Goal: Information Seeking & Learning: Learn about a topic

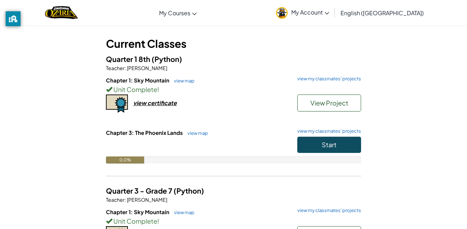
scroll to position [33, 0]
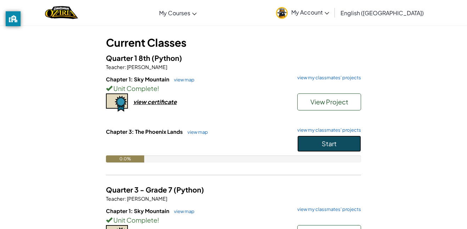
click at [315, 148] on button "Start" at bounding box center [330, 144] width 64 height 16
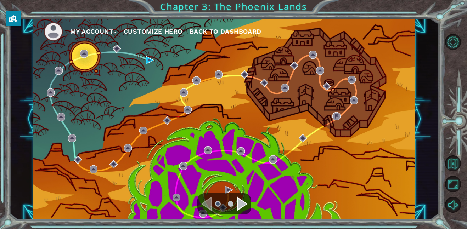
click at [235, 202] on ul at bounding box center [225, 204] width 26 height 14
click at [243, 207] on div "Navigate to the next page" at bounding box center [242, 204] width 11 height 14
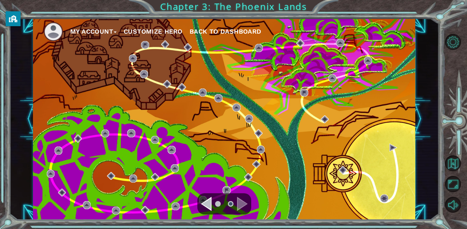
click at [244, 205] on div "Navigate to the next page" at bounding box center [242, 204] width 11 height 14
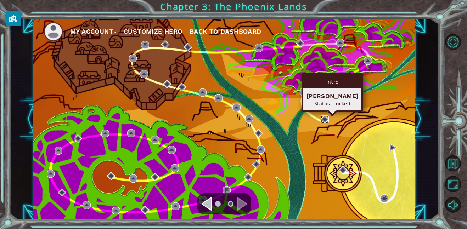
click at [323, 119] on img at bounding box center [325, 120] width 8 height 8
click at [326, 121] on img at bounding box center [325, 120] width 8 height 8
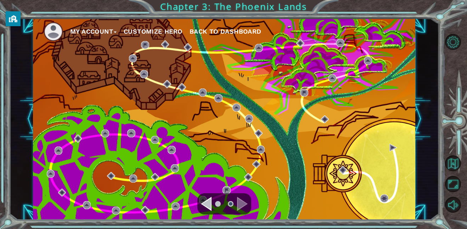
click at [204, 205] on div "Navigate to the previous page" at bounding box center [206, 204] width 11 height 14
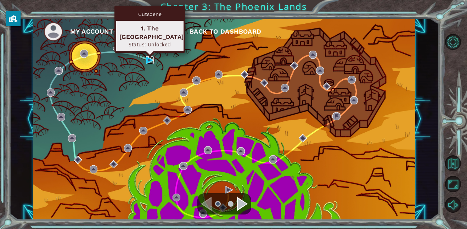
click at [149, 61] on img at bounding box center [150, 60] width 8 height 8
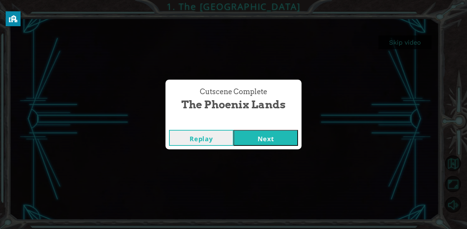
click at [284, 135] on button "Next" at bounding box center [266, 138] width 65 height 16
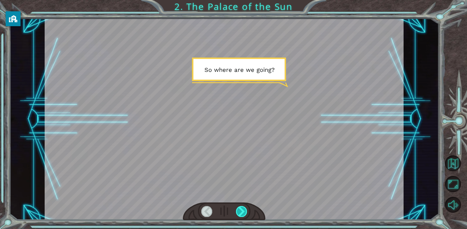
click at [244, 210] on div at bounding box center [241, 211] width 11 height 11
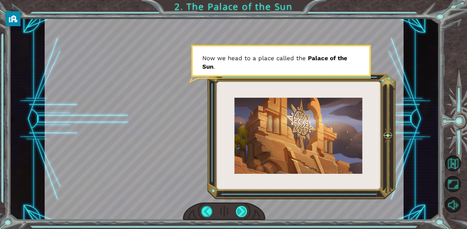
click at [244, 210] on div at bounding box center [241, 211] width 11 height 11
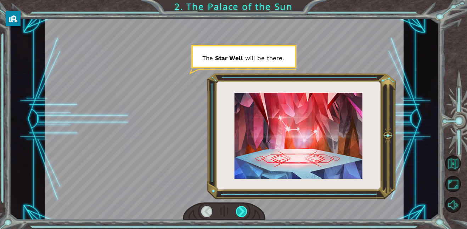
click at [246, 211] on div at bounding box center [241, 211] width 11 height 11
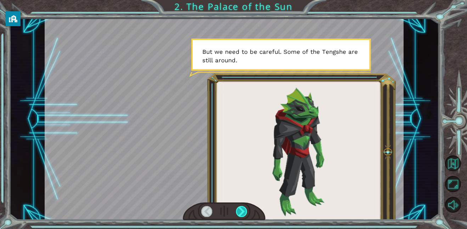
click at [245, 212] on div at bounding box center [241, 211] width 11 height 11
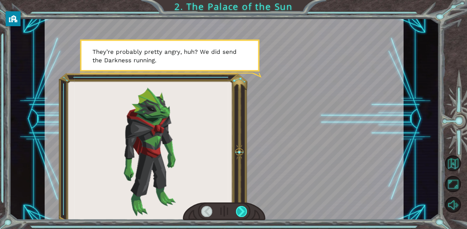
click at [245, 212] on div at bounding box center [241, 211] width 11 height 11
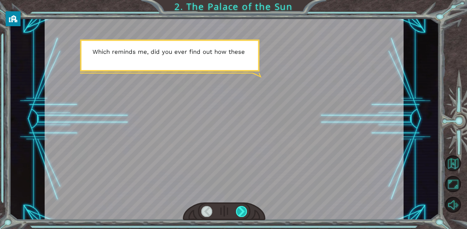
click at [245, 212] on div at bounding box center [241, 211] width 11 height 11
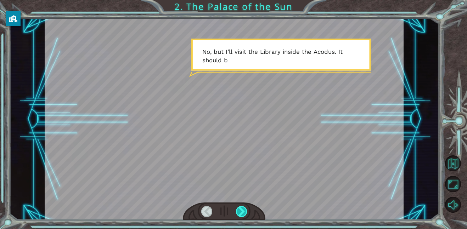
click at [245, 212] on div at bounding box center [241, 211] width 11 height 11
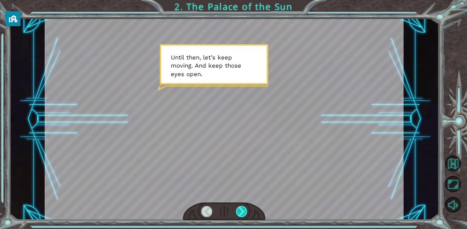
click at [245, 212] on div at bounding box center [241, 211] width 11 height 11
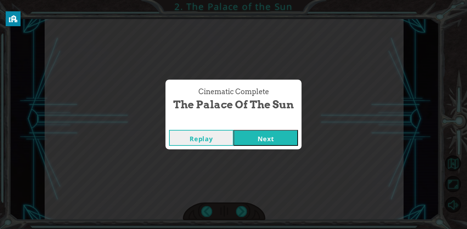
click at [249, 137] on button "Next" at bounding box center [266, 138] width 65 height 16
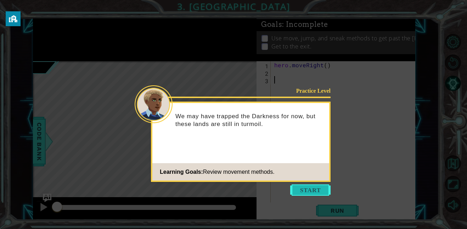
click at [305, 191] on button "Start" at bounding box center [310, 190] width 40 height 11
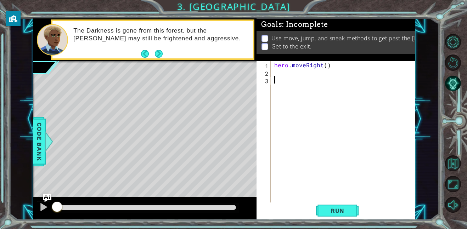
click at [156, 49] on footer at bounding box center [152, 54] width 22 height 11
click at [158, 52] on button "Next" at bounding box center [159, 54] width 8 height 8
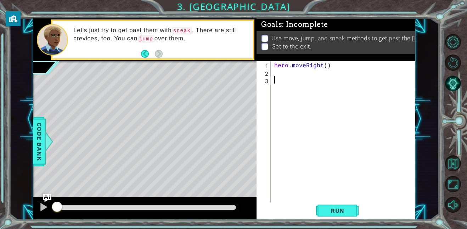
click at [126, 215] on div at bounding box center [145, 209] width 224 height 23
click at [139, 199] on div at bounding box center [145, 209] width 224 height 23
click at [332, 206] on button "Run" at bounding box center [337, 211] width 43 height 16
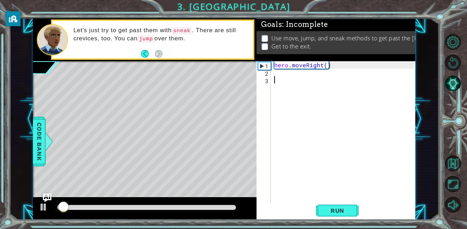
click at [278, 76] on div "hero . moveRight ( )" at bounding box center [345, 139] width 145 height 156
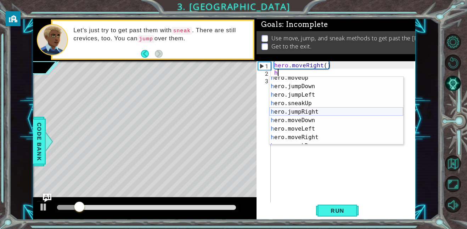
scroll to position [13, 0]
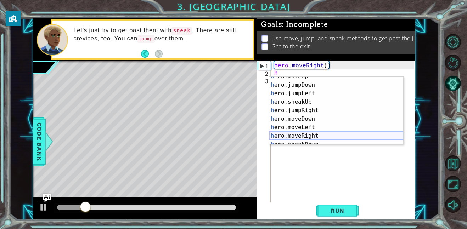
click at [310, 134] on div "h ero.moveUp press enter h ero.jumpDown press enter h ero.jumpLeft press enter …" at bounding box center [337, 114] width 134 height 85
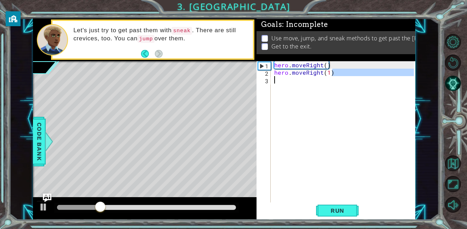
drag, startPoint x: 335, startPoint y: 75, endPoint x: 274, endPoint y: 78, distance: 61.4
click at [274, 78] on div "hero . moveRight ( ) hero . moveRight ( 1 )" at bounding box center [345, 139] width 145 height 156
type textarea "hero.moveRight(1)"
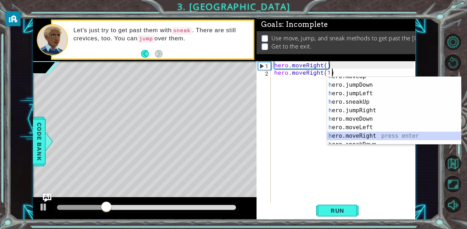
scroll to position [0, 0]
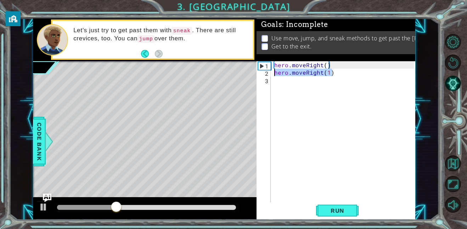
drag, startPoint x: 336, startPoint y: 74, endPoint x: 275, endPoint y: 76, distance: 61.7
click at [275, 76] on div "hero . moveRight ( ) hero . moveRight ( 1 )" at bounding box center [345, 139] width 145 height 156
type textarea "j"
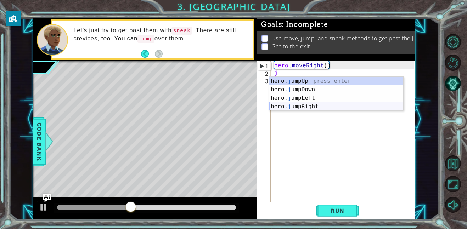
click at [317, 107] on div "hero. j umpUp press enter hero. j umpDown press enter hero. j umpLeft press ent…" at bounding box center [337, 102] width 134 height 51
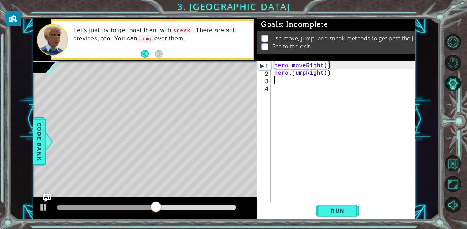
type textarea "h"
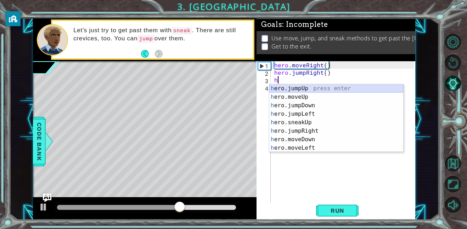
click at [323, 88] on div "h ero.jumpUp press enter h ero.moveUp press enter h ero.jumpDown press enter h …" at bounding box center [337, 126] width 134 height 85
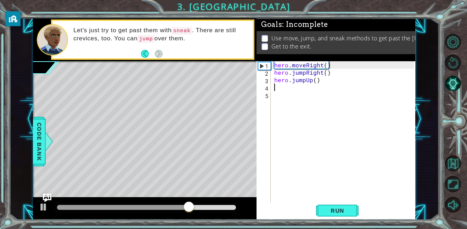
type textarea "h"
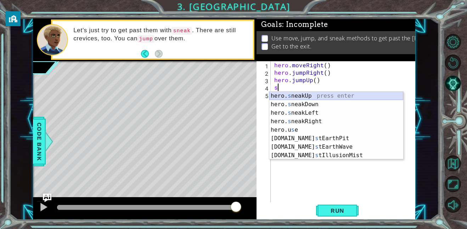
click at [314, 94] on div "hero. s neakUp press enter hero. s neakDown press enter hero. s neakLeft press …" at bounding box center [337, 134] width 134 height 85
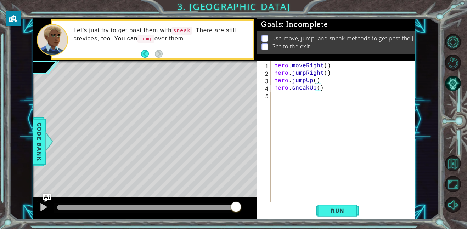
type textarea "hero.sneakUp(3)"
click at [282, 96] on div "hero . moveRight ( ) hero . jumpRight ( ) hero . jumpUp ( ) hero . sneakUp ( 3 )" at bounding box center [345, 139] width 145 height 156
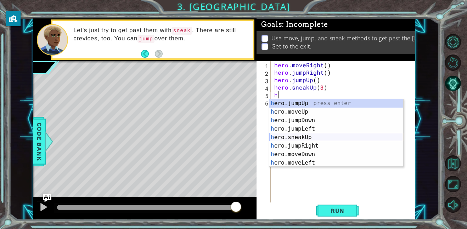
click at [305, 136] on div "h ero.jumpUp press enter h ero.moveUp press enter h ero.jumpDown press enter h …" at bounding box center [337, 141] width 134 height 85
type textarea "hero.sneakUp(1)"
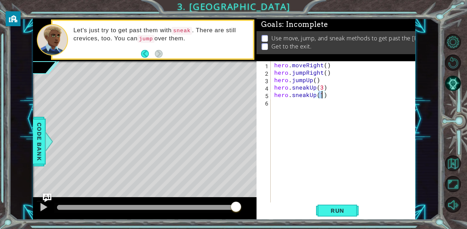
click at [283, 102] on div "hero . moveRight ( ) hero . jumpRight ( ) hero . jumpUp ( ) hero . sneakUp ( 3 …" at bounding box center [345, 139] width 145 height 156
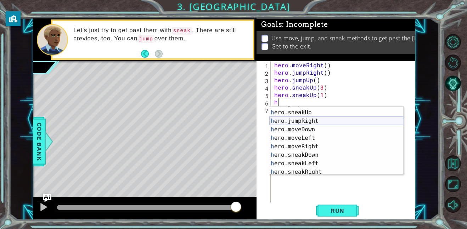
scroll to position [34, 0]
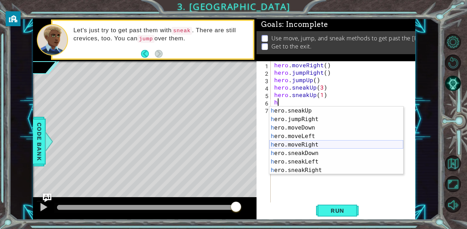
click at [310, 144] on div "h ero.sneakUp press enter h ero.jumpRight press enter h ero.moveDown press ente…" at bounding box center [337, 149] width 134 height 85
type textarea "hero.moveRight(1)"
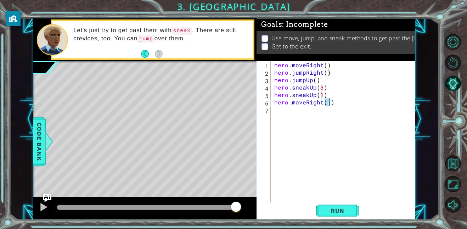
click at [275, 107] on div "hero . moveRight ( ) hero . jumpRight ( ) hero . jumpUp ( ) hero . sneakUp ( 3 …" at bounding box center [345, 139] width 145 height 156
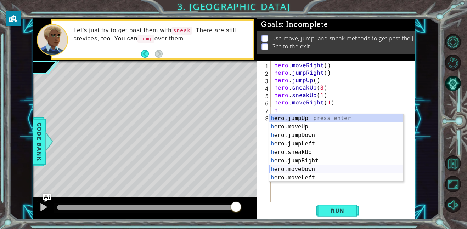
click at [305, 171] on div "h ero.jumpUp press enter h ero.moveUp press enter h ero.jumpDown press enter h …" at bounding box center [337, 156] width 134 height 85
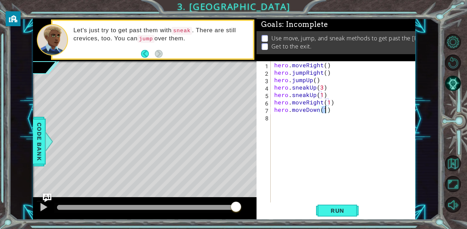
click at [287, 112] on div "hero . moveRight ( ) hero . jumpRight ( ) hero . jumpUp ( ) hero . sneakUp ( 3 …" at bounding box center [345, 139] width 145 height 156
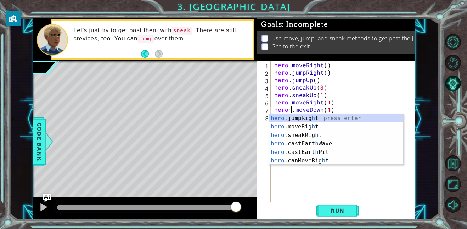
scroll to position [0, 1]
type textarea "hero.moveDown(1)"
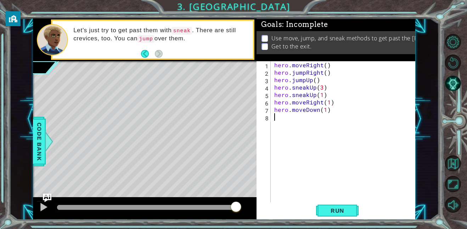
click at [285, 192] on div "hero . moveRight ( ) hero . jumpRight ( ) hero . jumpUp ( ) hero . sneakUp ( 3 …" at bounding box center [345, 139] width 145 height 156
type textarea "h"
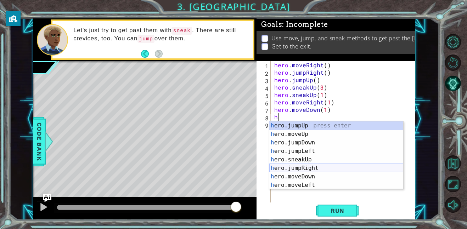
click at [324, 168] on div "h ero.jumpUp press enter h ero.moveUp press enter h ero.jumpDown press enter h …" at bounding box center [337, 164] width 134 height 85
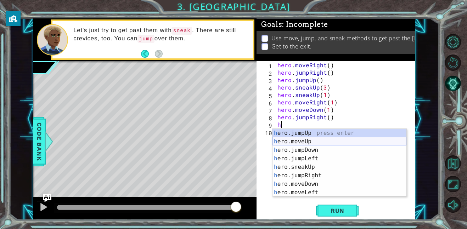
click at [311, 144] on div "h ero.jumpUp press enter h ero.moveUp press enter h ero.jumpDown press enter h …" at bounding box center [340, 171] width 134 height 85
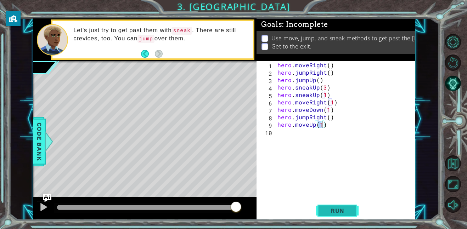
type textarea "hero.moveUp(1)"
click at [331, 208] on span "Run" at bounding box center [338, 210] width 28 height 7
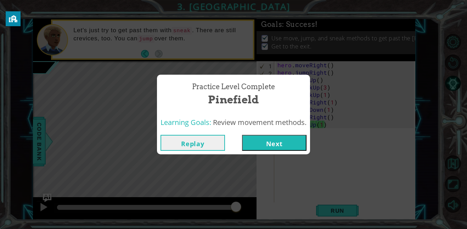
click at [279, 162] on div "Practice Level Complete Pinefield Learning Goals: Review movement methods. Repl…" at bounding box center [233, 114] width 467 height 229
click at [273, 147] on button "Next" at bounding box center [274, 143] width 65 height 16
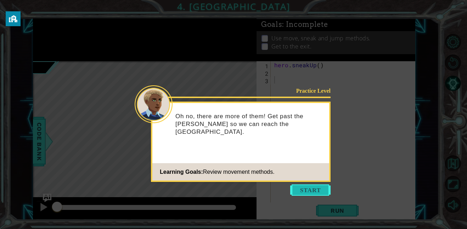
click at [315, 188] on button "Start" at bounding box center [310, 190] width 40 height 11
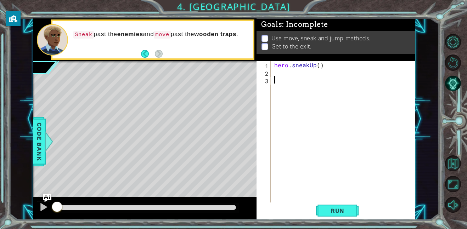
click at [280, 78] on div "hero . sneakUp ( )" at bounding box center [345, 139] width 145 height 156
type textarea "h"
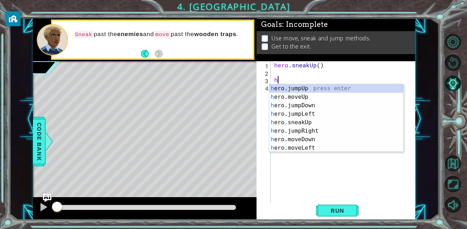
click at [280, 72] on div "hero . sneakUp ( ) h" at bounding box center [345, 139] width 145 height 156
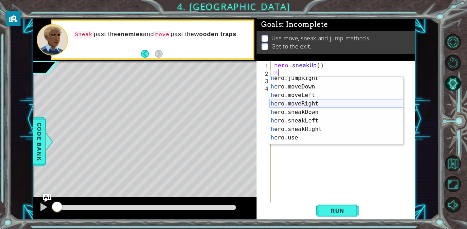
scroll to position [51, 0]
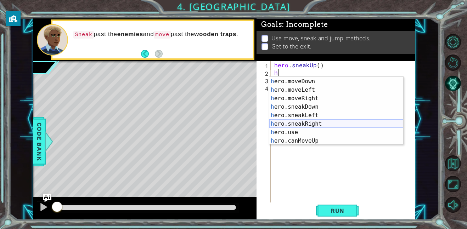
click at [320, 125] on div "h ero.jumpRight press enter h ero.moveDown press enter h ero.moveLeft press ent…" at bounding box center [337, 111] width 134 height 85
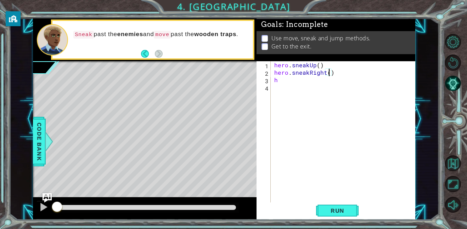
scroll to position [0, 3]
click at [284, 79] on div "hero . sneakUp ( ) hero . sneakRight ( 2 ) h" at bounding box center [345, 139] width 145 height 156
type textarea "h"
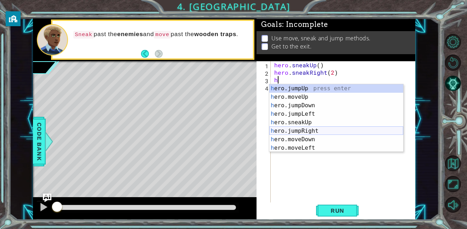
click at [310, 130] on div "h ero.jumpUp press enter h ero.moveUp press enter h ero.jumpDown press enter h …" at bounding box center [337, 126] width 134 height 85
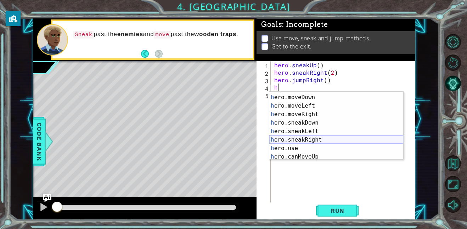
scroll to position [63, 0]
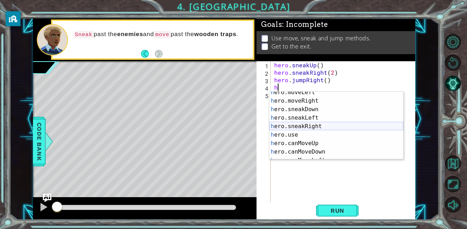
click at [319, 129] on div "h ero.moveLeft press enter h ero.moveRight press enter h ero.sneakDown press en…" at bounding box center [337, 130] width 134 height 85
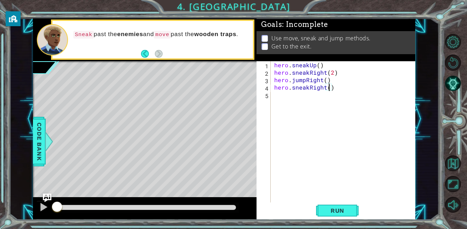
type textarea "hero.sneakRight(3)"
click at [287, 98] on div "hero . sneakUp ( ) hero . sneakRight ( 2 ) hero . jumpRight ( ) hero . sneakRig…" at bounding box center [345, 139] width 145 height 156
type textarea "h"
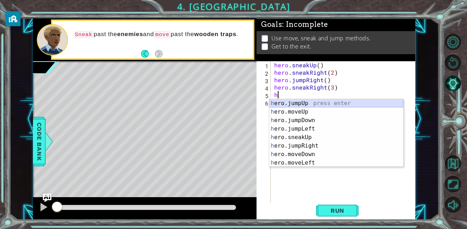
click at [303, 105] on div "h ero.jumpUp press enter h ero.moveUp press enter h ero.jumpDown press enter h …" at bounding box center [337, 141] width 134 height 85
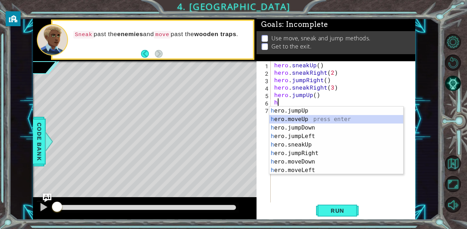
click at [284, 122] on div "h ero.jumpUp press enter h ero.moveUp press enter h ero.jumpDown press enter h …" at bounding box center [337, 149] width 134 height 85
type textarea "hero.moveUp(1)"
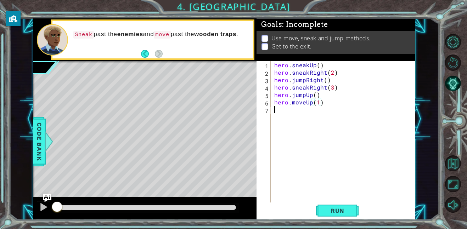
click at [281, 116] on div "hero . sneakUp ( ) hero . sneakRight ( 2 ) hero . jumpRight ( ) hero . sneakRig…" at bounding box center [345, 139] width 145 height 156
type textarea "h"
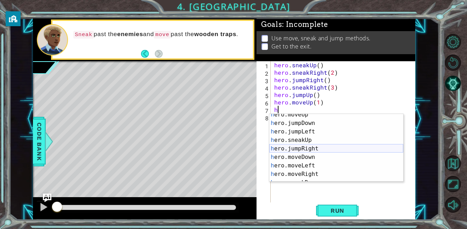
scroll to position [12, 0]
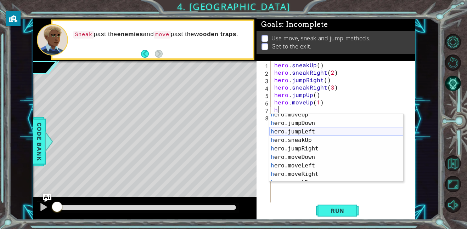
click at [336, 134] on div "h ero.moveUp press enter h ero.jumpDown press enter h ero.jumpLeft press enter …" at bounding box center [337, 153] width 134 height 85
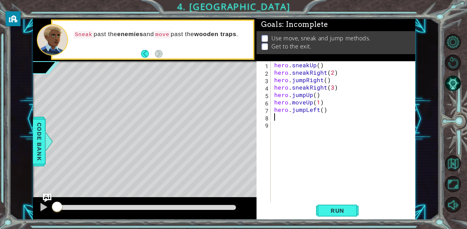
scroll to position [0, 0]
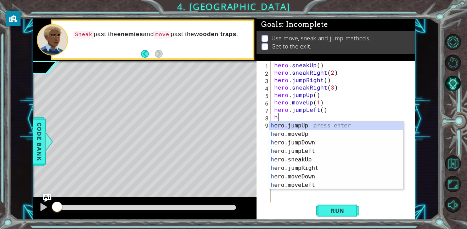
click at [321, 112] on div "hero . sneakUp ( ) hero . sneakRight ( 2 ) hero . jumpRight ( ) hero . sneakRig…" at bounding box center [345, 139] width 145 height 156
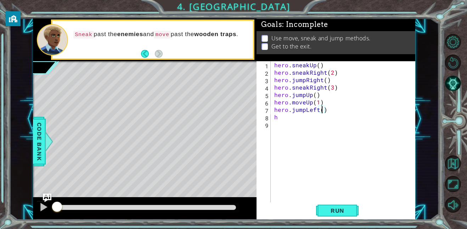
scroll to position [0, 3]
click at [325, 211] on span "Run" at bounding box center [338, 210] width 28 height 7
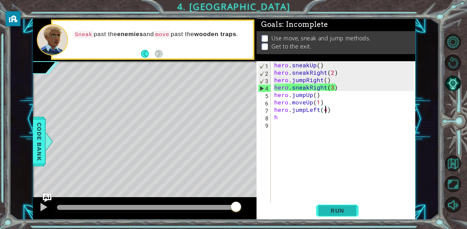
click at [335, 213] on span "Run" at bounding box center [338, 210] width 28 height 7
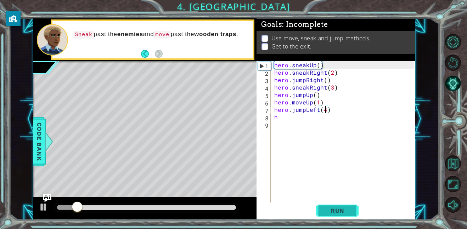
click at [338, 209] on span "Run" at bounding box center [338, 210] width 28 height 7
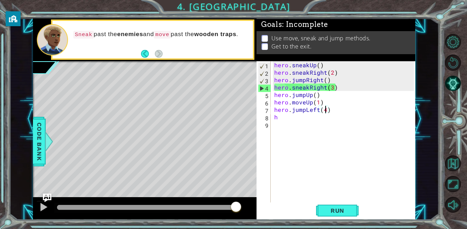
click at [279, 94] on div "hero . sneakUp ( ) hero . sneakRight ( 2 ) hero . jumpRight ( ) hero . sneakRig…" at bounding box center [345, 139] width 145 height 156
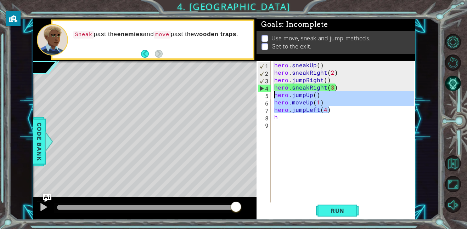
drag, startPoint x: 334, startPoint y: 110, endPoint x: 271, endPoint y: 94, distance: 65.1
click at [271, 94] on div "hero.jumpUp() 1 2 3 4 5 6 7 8 9 hero . sneakUp ( ) hero . sneakRight ( 2 ) hero…" at bounding box center [335, 132] width 157 height 142
type textarea "hero.jumpUp() hero.moveUp(1)"
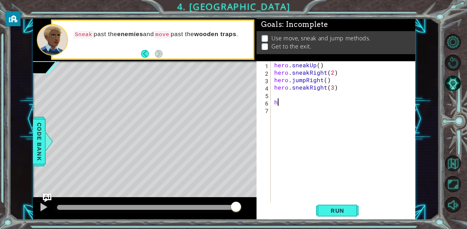
drag, startPoint x: 279, startPoint y: 100, endPoint x: 271, endPoint y: 101, distance: 8.9
click at [271, 101] on div "1 2 3 4 5 6 7 hero . sneakUp ( ) hero . sneakRight ( 2 ) hero . jumpRight ( ) h…" at bounding box center [335, 132] width 157 height 142
type textarea "h"
drag, startPoint x: 305, startPoint y: 81, endPoint x: 292, endPoint y: 81, distance: 12.4
click at [292, 81] on div "hero . sneakUp ( ) hero . sneakRight ( 2 ) hero . jumpRight ( ) hero . sneakRig…" at bounding box center [345, 139] width 145 height 156
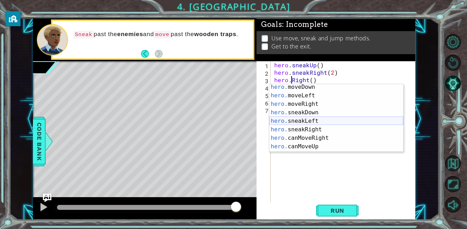
scroll to position [53, 0]
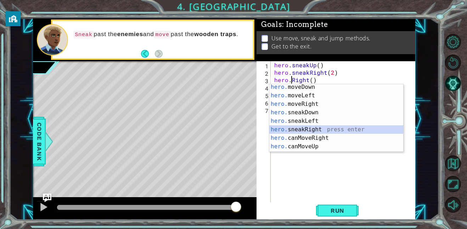
click at [326, 128] on div "hero. moveDown press enter hero. moveLeft press enter hero. moveRight press ent…" at bounding box center [337, 125] width 134 height 85
type textarea "hero.sneakRight(1)"
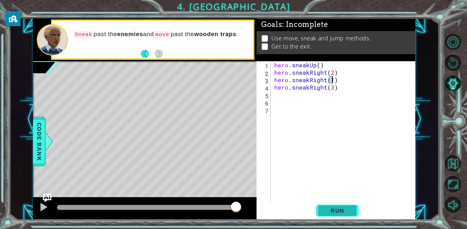
click at [339, 207] on span "Run" at bounding box center [338, 210] width 28 height 7
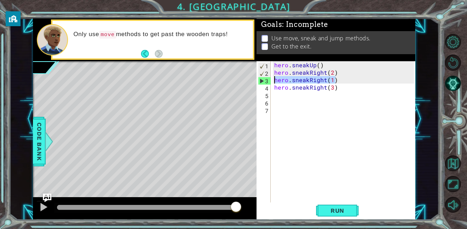
drag, startPoint x: 343, startPoint y: 81, endPoint x: 273, endPoint y: 81, distance: 69.9
click at [273, 81] on div "hero . sneakUp ( ) hero . sneakRight ( 2 ) hero . sneakRight ( 1 ) hero . sneak…" at bounding box center [345, 139] width 145 height 156
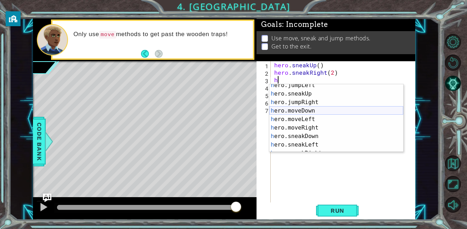
scroll to position [29, 0]
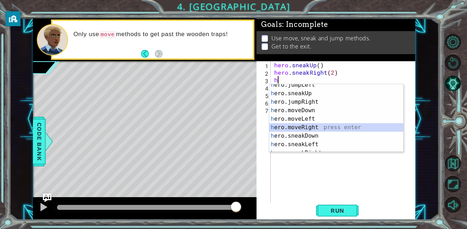
click at [312, 126] on div "h ero.jumpLeft press enter h ero.sneakUp press enter h ero.jumpRight press ente…" at bounding box center [337, 123] width 134 height 85
type textarea "hero.moveRight(1)"
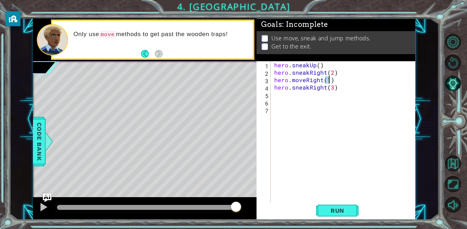
click at [279, 96] on div "hero . sneakUp ( ) hero . sneakRight ( 2 ) hero . moveRight ( 1 ) hero . sneakR…" at bounding box center [345, 139] width 145 height 156
click at [326, 212] on span "Run" at bounding box center [338, 210] width 28 height 7
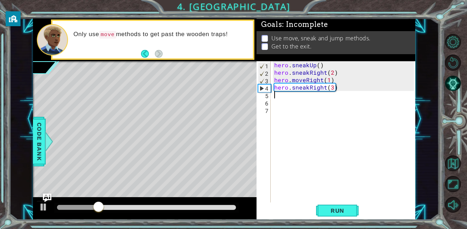
click at [273, 107] on div "hero . sneakUp ( ) hero . sneakRight ( 2 ) hero . moveRight ( 1 ) hero . sneakR…" at bounding box center [345, 139] width 145 height 156
type textarea "h"
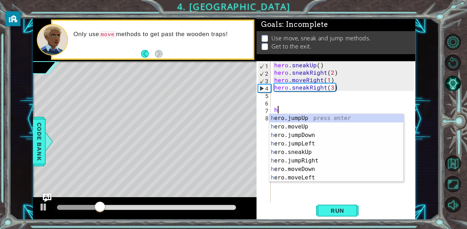
scroll to position [0, 0]
click at [279, 98] on div "hero . sneakUp ( ) hero . sneakRight ( 2 ) hero . moveRight ( 1 ) hero . sneakR…" at bounding box center [345, 139] width 145 height 156
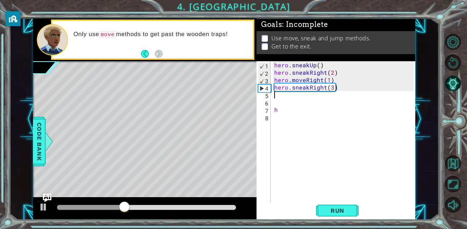
click at [279, 97] on div "hero . sneakUp ( ) hero . sneakRight ( 2 ) hero . moveRight ( 1 ) hero . sneakR…" at bounding box center [345, 139] width 145 height 156
type textarea "h"
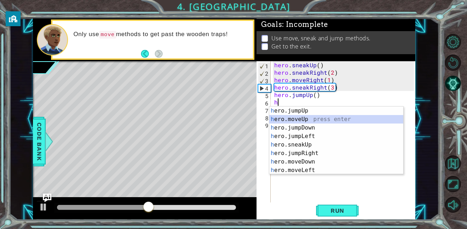
click at [286, 121] on div "h ero.jumpUp press enter h ero.moveUp press enter h ero.jumpDown press enter h …" at bounding box center [337, 149] width 134 height 85
type textarea "hero.moveUp(1)"
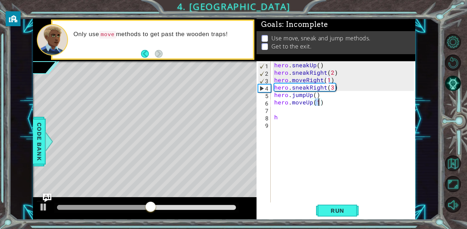
click at [276, 105] on div "hero . sneakUp ( ) hero . sneakRight ( 2 ) hero . moveRight ( 1 ) hero . sneakR…" at bounding box center [345, 139] width 145 height 156
click at [276, 108] on div "hero . sneakUp ( ) hero . sneakRight ( 2 ) hero . moveRight ( 1 ) hero . sneakR…" at bounding box center [345, 139] width 145 height 156
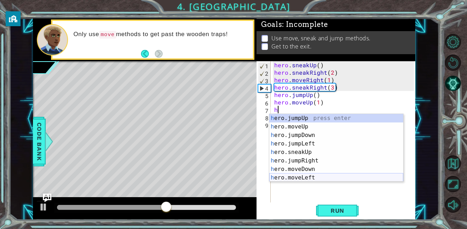
click at [314, 177] on div "h ero.jumpUp press enter h ero.moveUp press enter h ero.jumpDown press enter h …" at bounding box center [337, 156] width 134 height 85
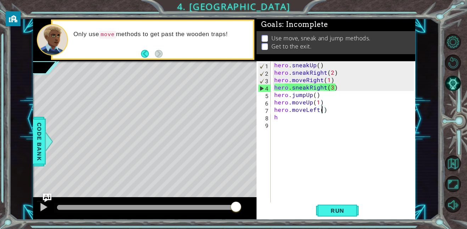
scroll to position [0, 3]
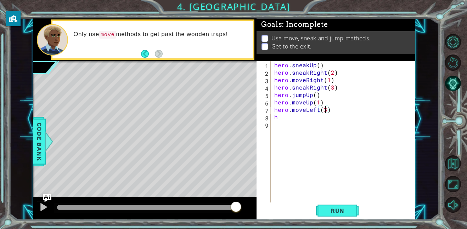
click at [278, 119] on div "hero . sneakUp ( ) hero . sneakRight ( 2 ) hero . moveRight ( 1 ) hero . sneakR…" at bounding box center [345, 139] width 145 height 156
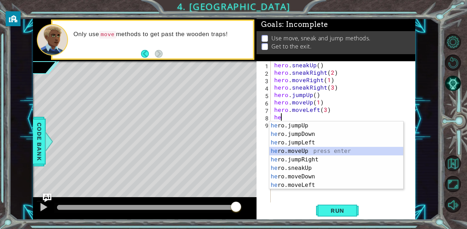
click at [319, 152] on div "he ro.jumpUp press enter he ro.jumpDown press enter he ro.jumpLeft press enter …" at bounding box center [337, 164] width 134 height 85
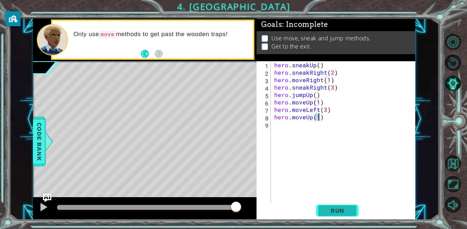
type textarea "hero.moveUp(1)"
click at [330, 212] on span "Run" at bounding box center [338, 210] width 28 height 7
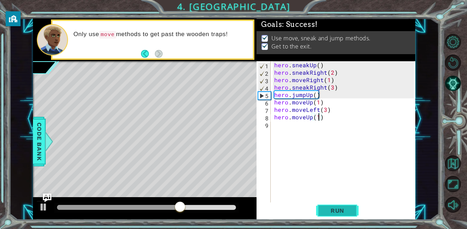
click at [321, 213] on button "Run" at bounding box center [337, 211] width 43 height 16
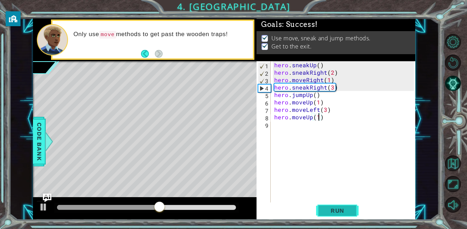
click at [321, 213] on button "Run" at bounding box center [337, 211] width 43 height 16
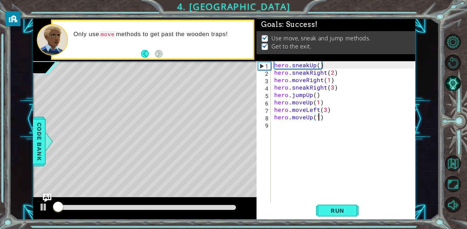
click at [334, 126] on div "hero . sneakUp ( ) hero . sneakRight ( 2 ) hero . moveRight ( 1 ) hero . sneakR…" at bounding box center [345, 139] width 145 height 156
click at [337, 215] on button "Run" at bounding box center [337, 211] width 43 height 16
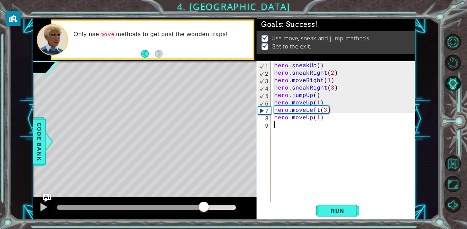
drag, startPoint x: 67, startPoint y: 210, endPoint x: 205, endPoint y: 203, distance: 138.1
click at [205, 203] on div at bounding box center [204, 207] width 13 height 13
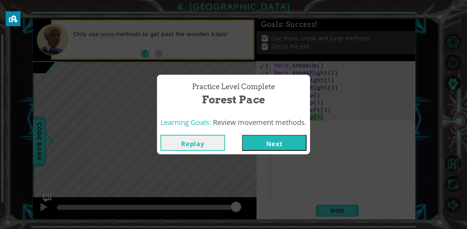
click at [275, 145] on button "Next" at bounding box center [274, 143] width 65 height 16
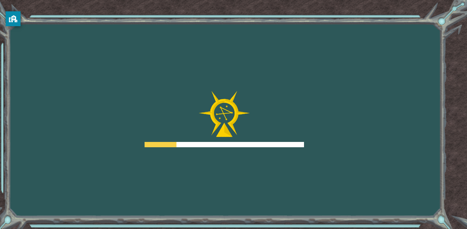
click at [275, 145] on div at bounding box center [225, 144] width 160 height 5
